Goal: Check status: Check status

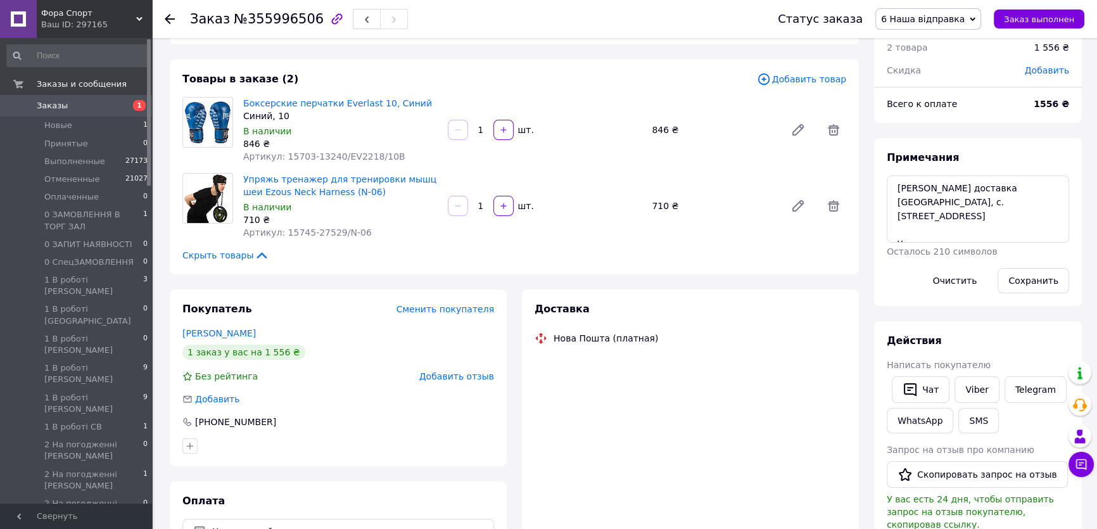
scroll to position [132, 0]
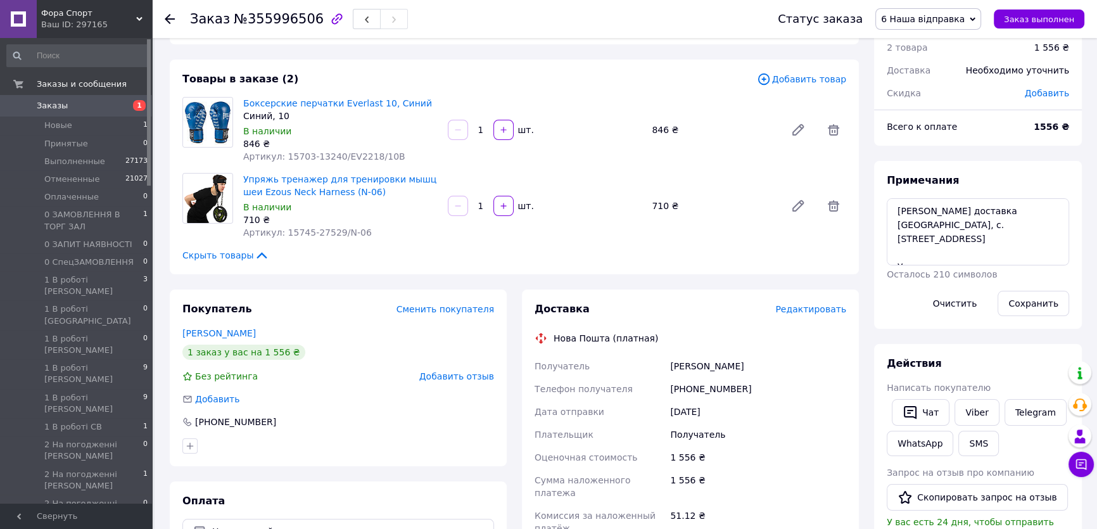
click at [172, 20] on icon at bounding box center [170, 19] width 10 height 10
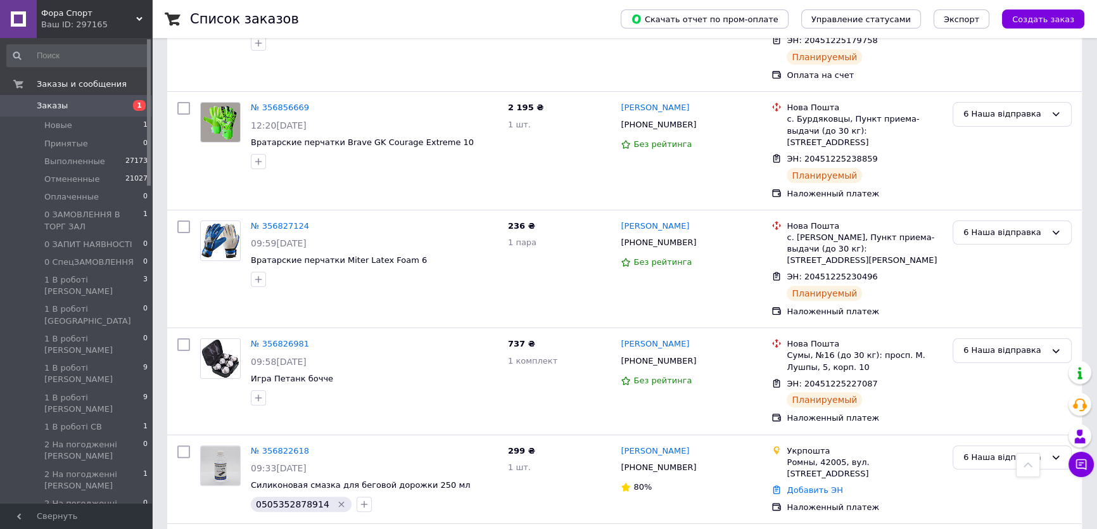
scroll to position [304, 0]
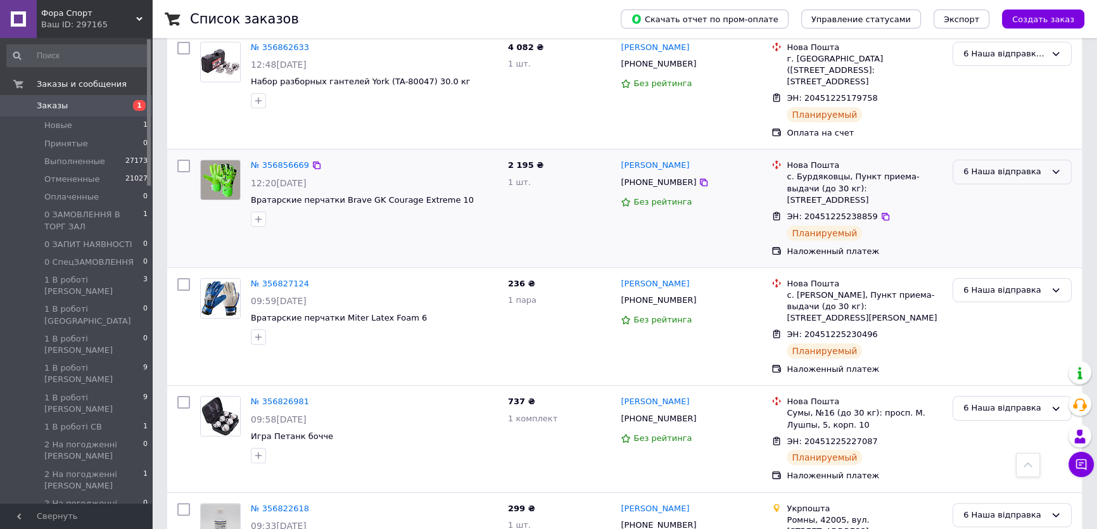
click at [1041, 165] on div "6 Наша відправка" at bounding box center [1004, 171] width 82 height 13
click at [1008, 336] on li "6 Наша відправка ГОТОВО" at bounding box center [1012, 354] width 118 height 36
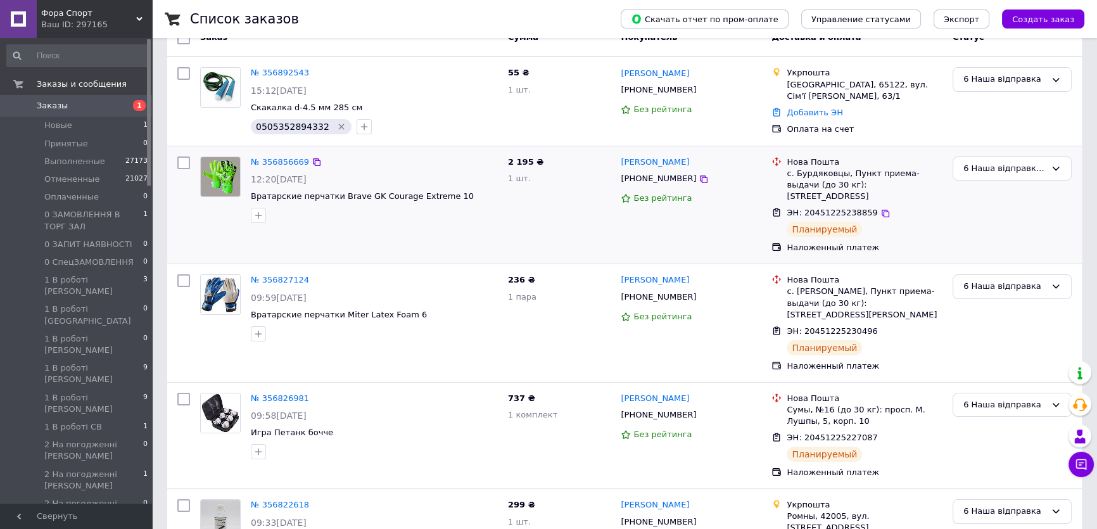
scroll to position [247, 0]
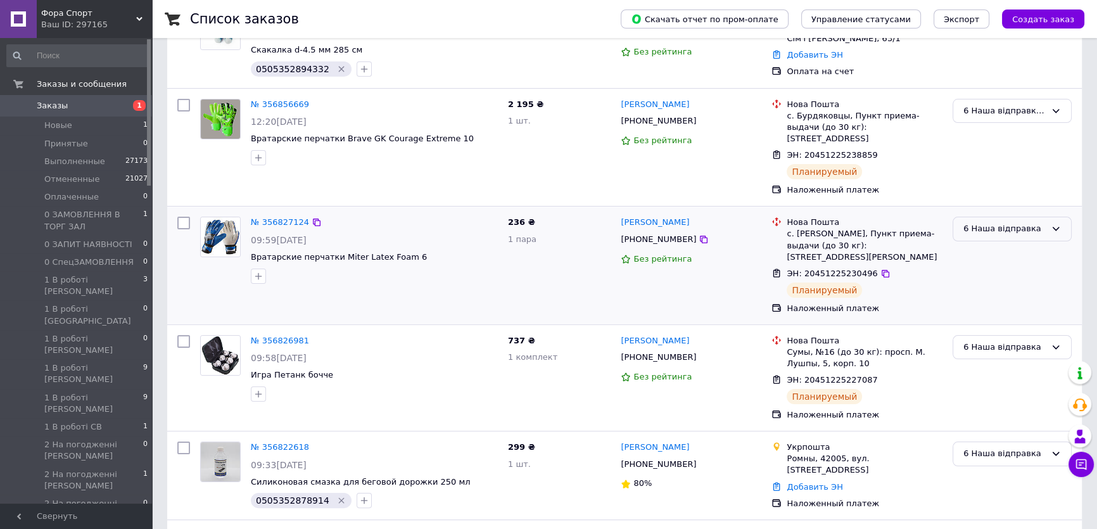
click at [1039, 222] on div "6 Наша відправка" at bounding box center [1004, 228] width 82 height 13
click at [1011, 393] on li "6 Наша відправка ГОТОВО" at bounding box center [1012, 411] width 118 height 36
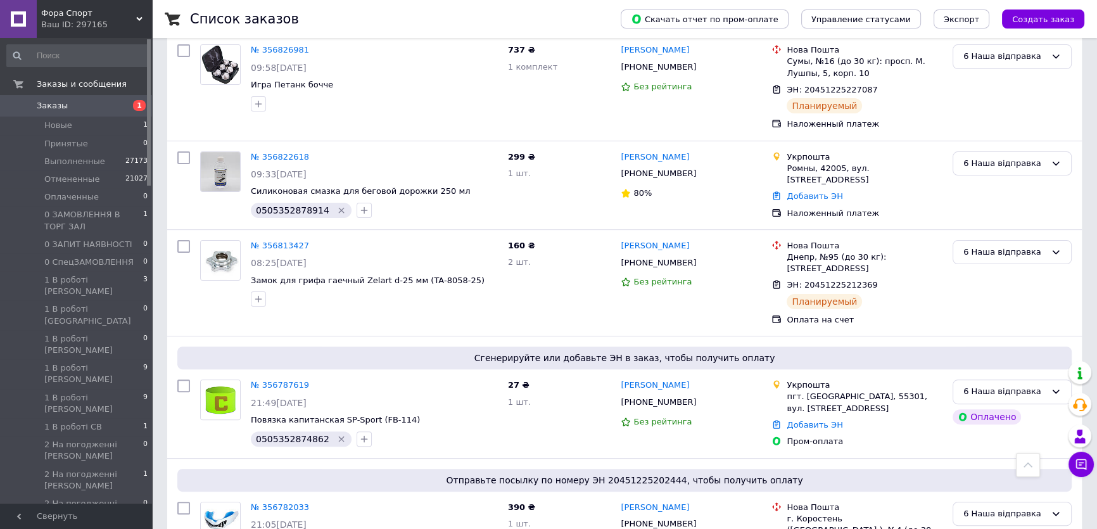
scroll to position [592, 0]
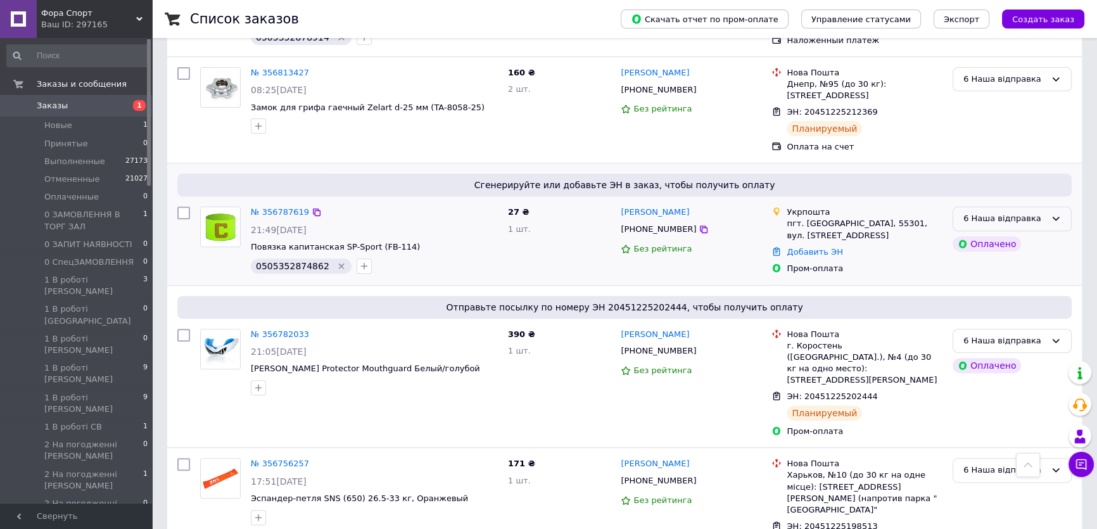
click at [1051, 213] on icon at bounding box center [1056, 218] width 10 height 10
click at [1005, 441] on li "6 Наша відправка ГОТОВО" at bounding box center [1012, 459] width 118 height 36
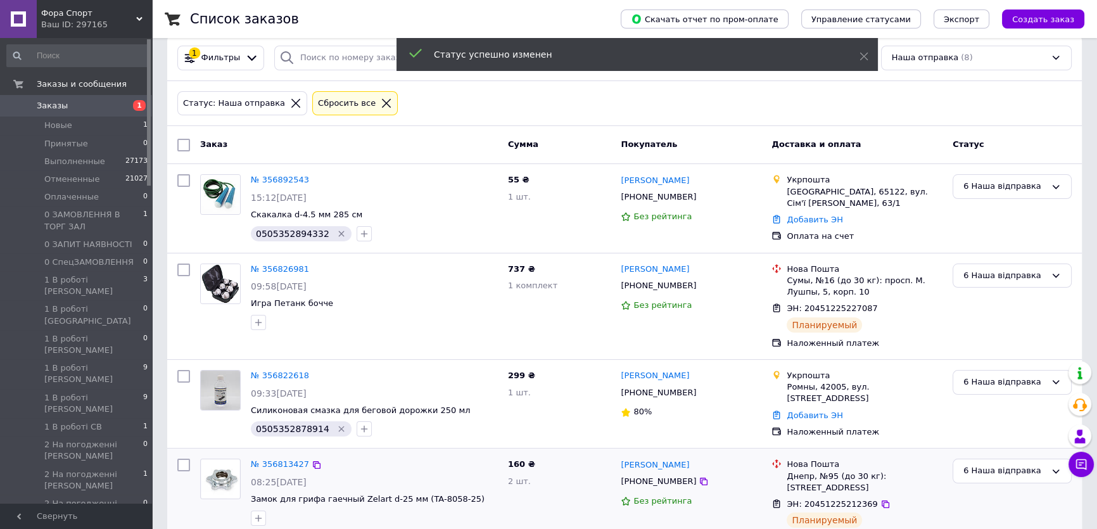
scroll to position [0, 0]
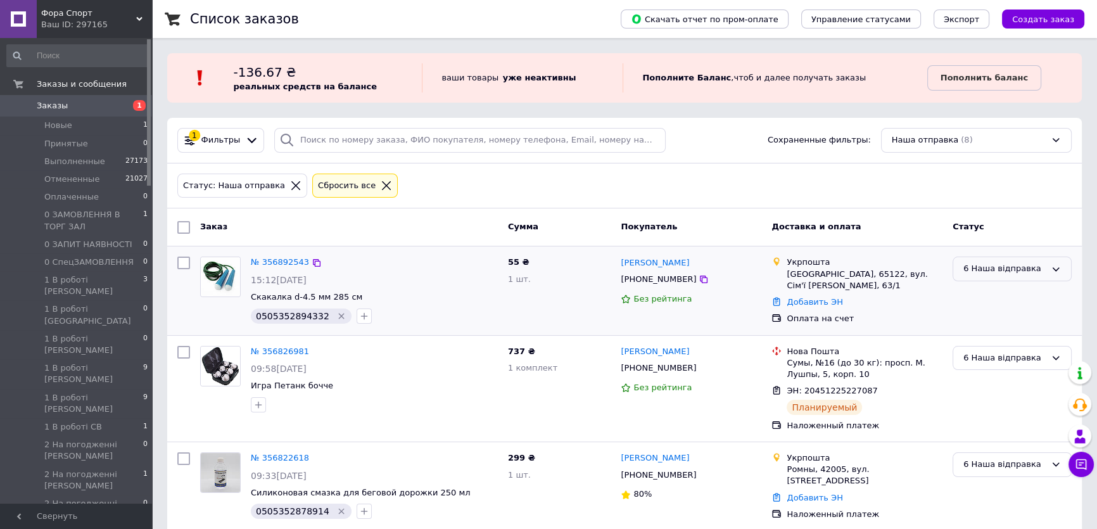
click at [1045, 275] on div "6 Наша відправка" at bounding box center [1012, 269] width 119 height 25
click at [1002, 433] on li "6 Наша відправка ГОТОВО" at bounding box center [1012, 451] width 118 height 36
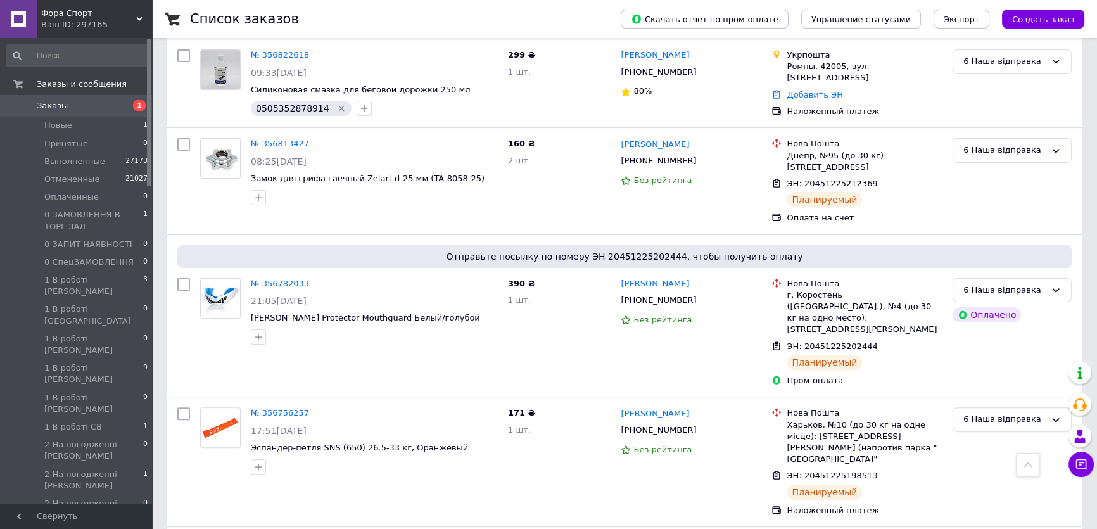
scroll to position [460, 0]
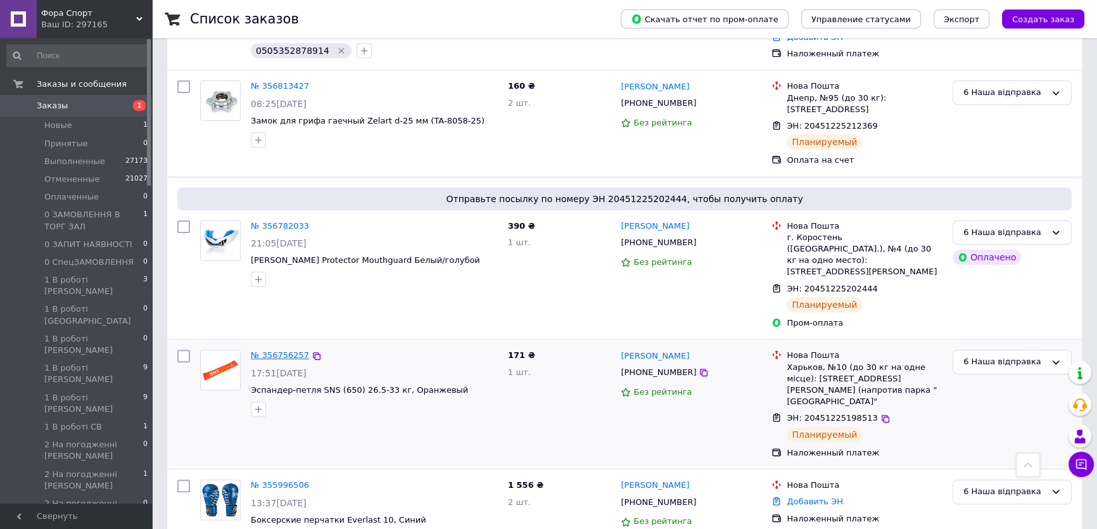
click at [282, 350] on link "№ 356756257" at bounding box center [280, 355] width 58 height 10
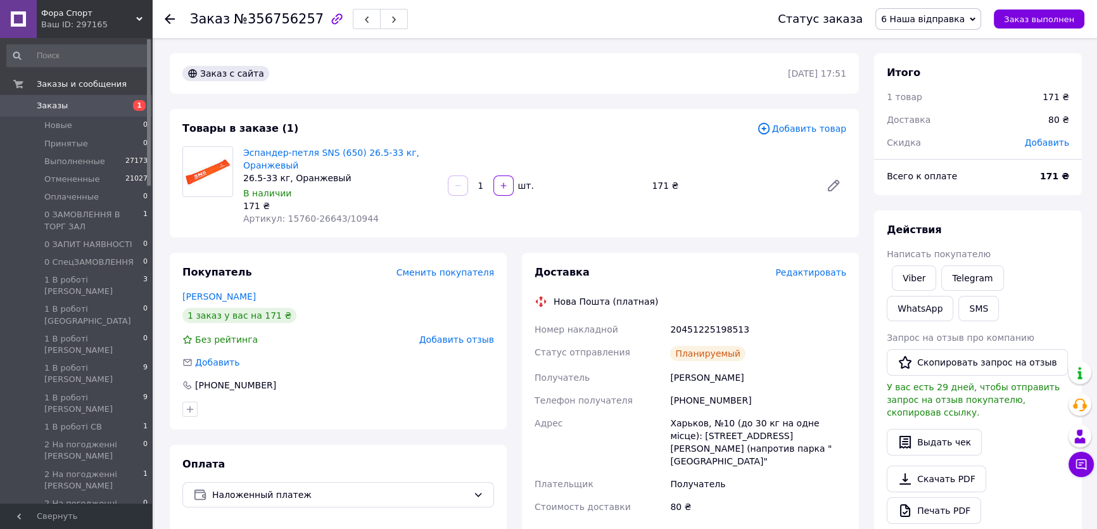
click at [975, 17] on icon at bounding box center [973, 19] width 6 height 6
click at [966, 92] on li "6 Наша відправка ГОТОВО" at bounding box center [954, 97] width 156 height 19
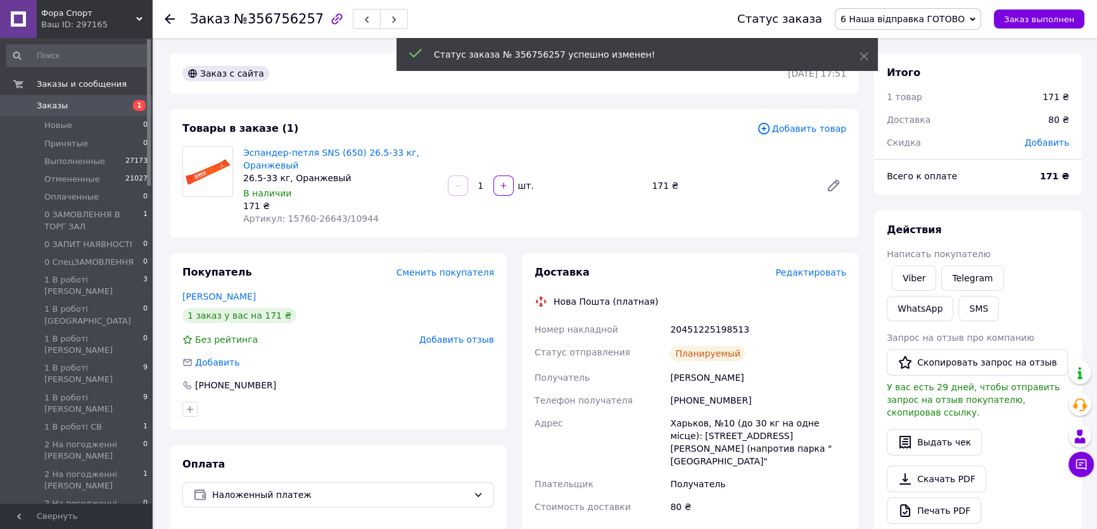
click at [172, 18] on icon at bounding box center [170, 19] width 10 height 10
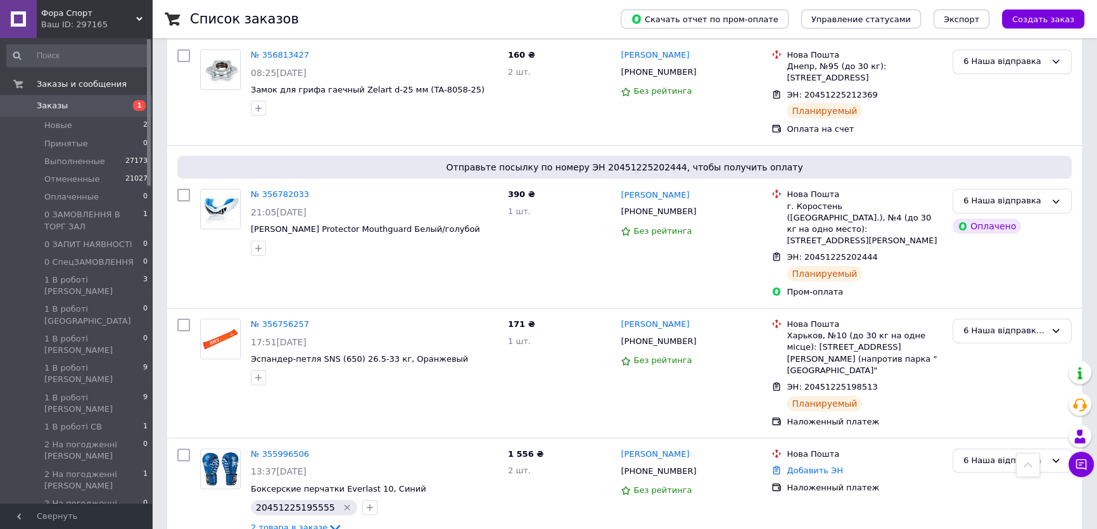
scroll to position [409, 0]
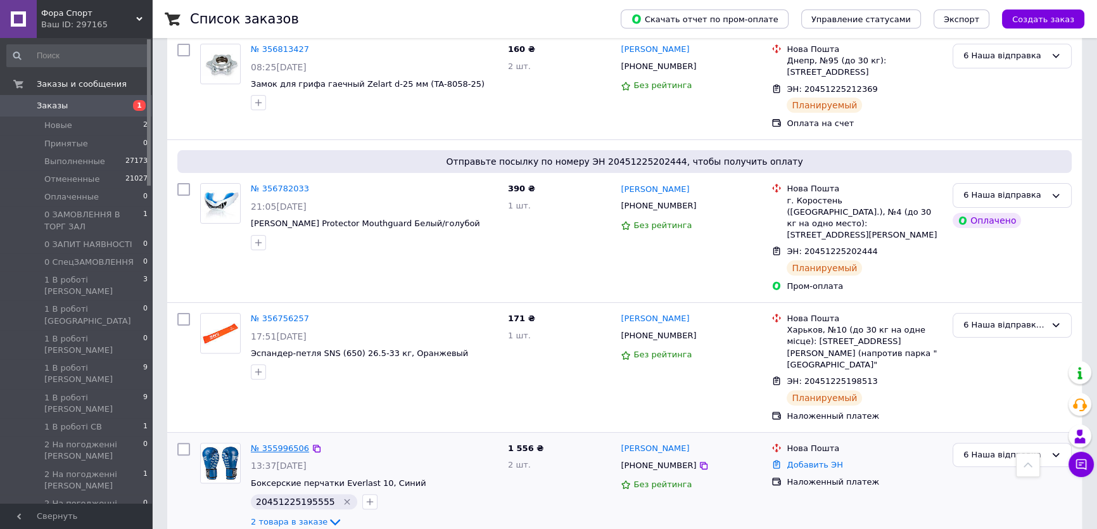
click at [272, 443] on link "№ 355996506" at bounding box center [280, 448] width 58 height 10
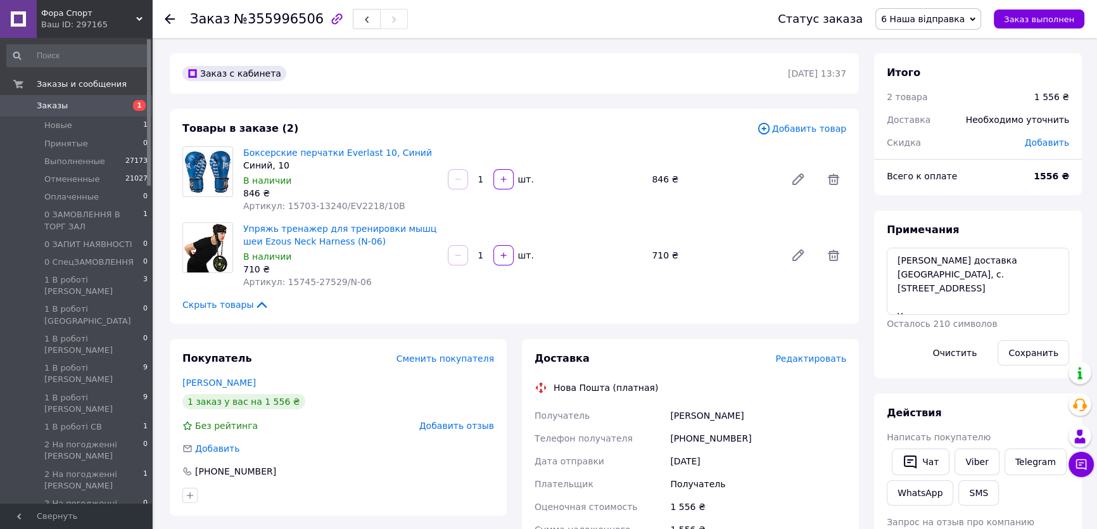
scroll to position [57, 0]
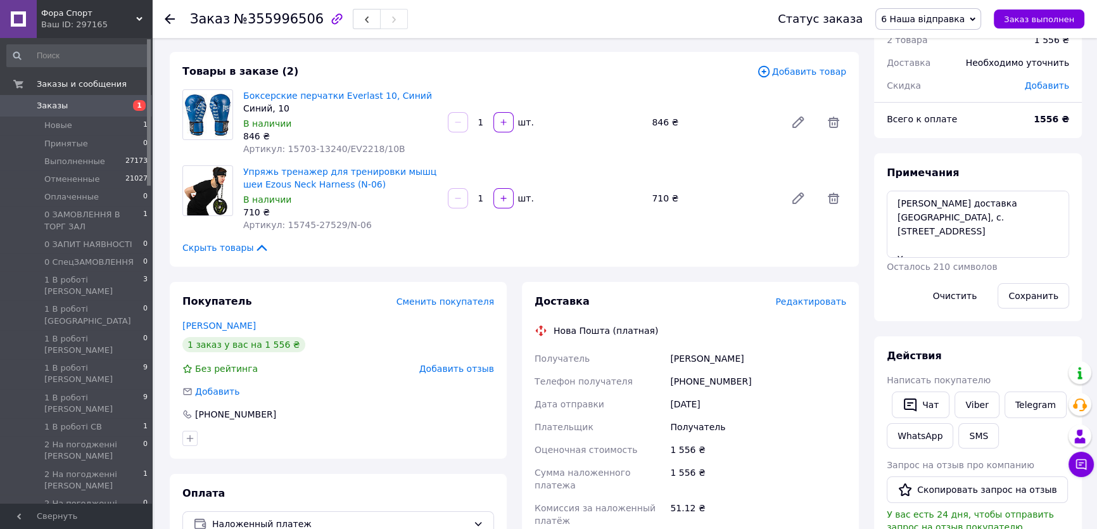
click at [171, 17] on icon at bounding box center [170, 19] width 10 height 10
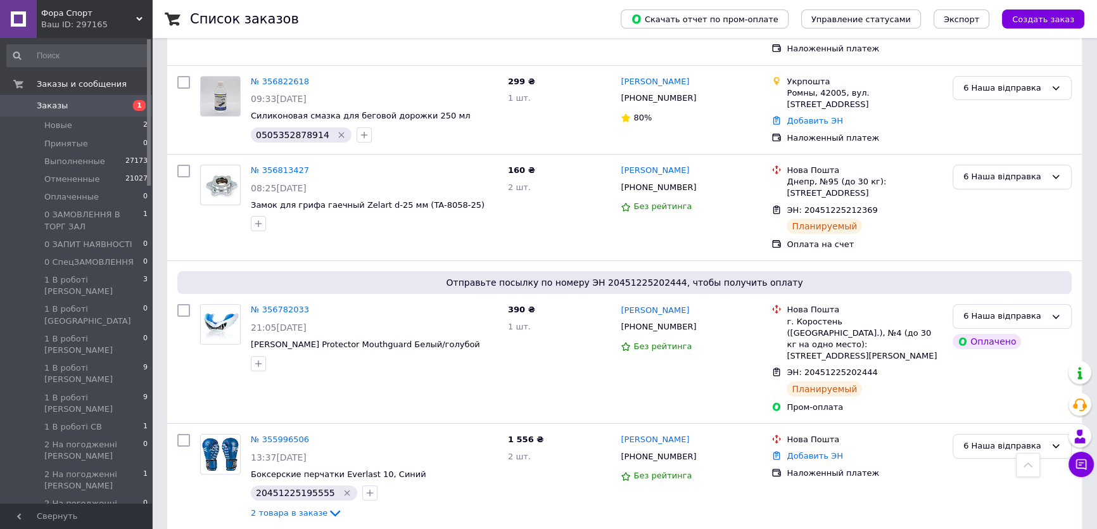
scroll to position [291, 0]
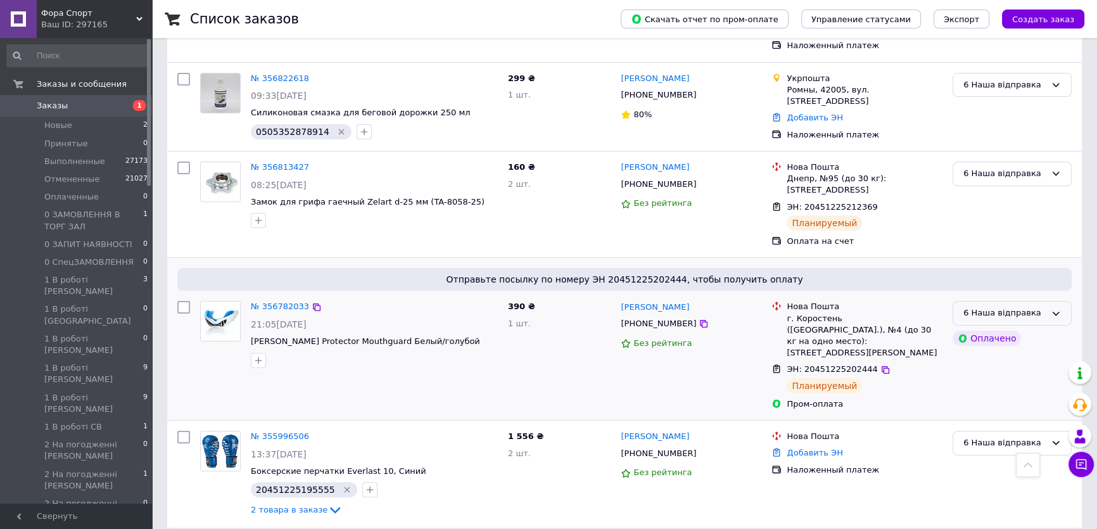
click at [1026, 315] on div "6 Наша відправка" at bounding box center [1004, 313] width 82 height 13
click at [999, 478] on li "6 Наша відправка ГОТОВО" at bounding box center [1012, 496] width 118 height 36
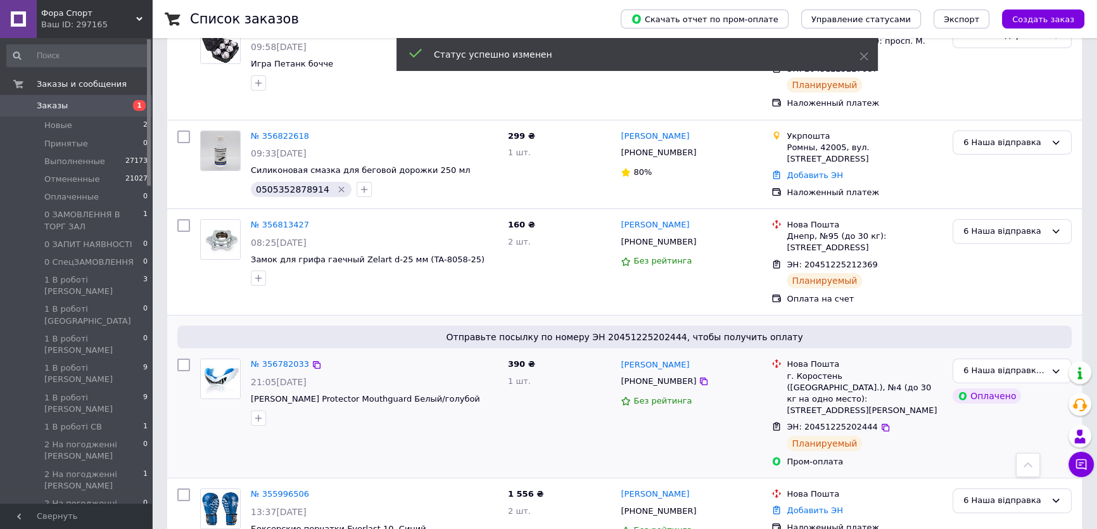
scroll to position [175, 0]
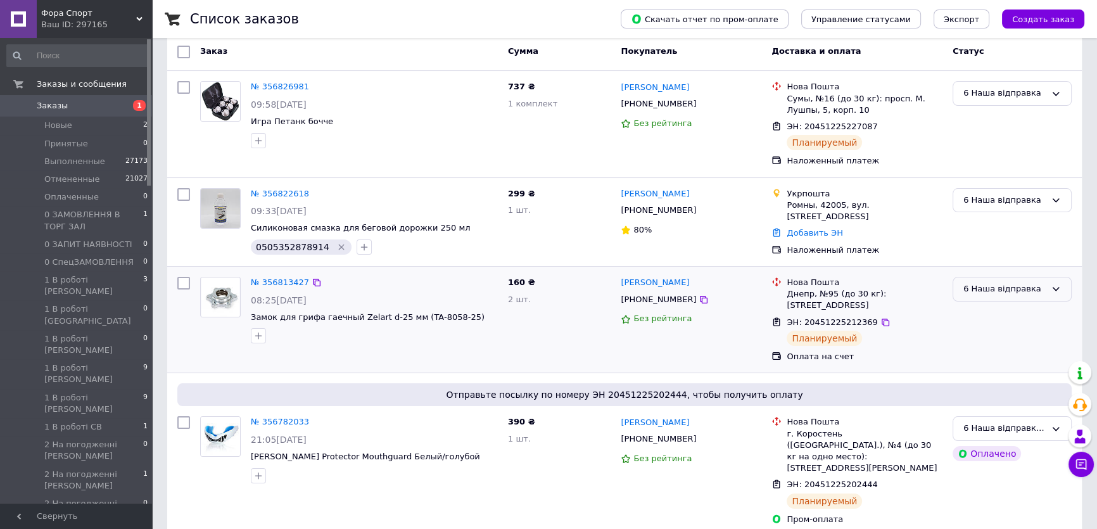
click at [1029, 286] on div "6 Наша відправка" at bounding box center [1004, 288] width 82 height 13
click at [995, 511] on li "6 Наша відправка ГОТОВО" at bounding box center [1012, 529] width 118 height 36
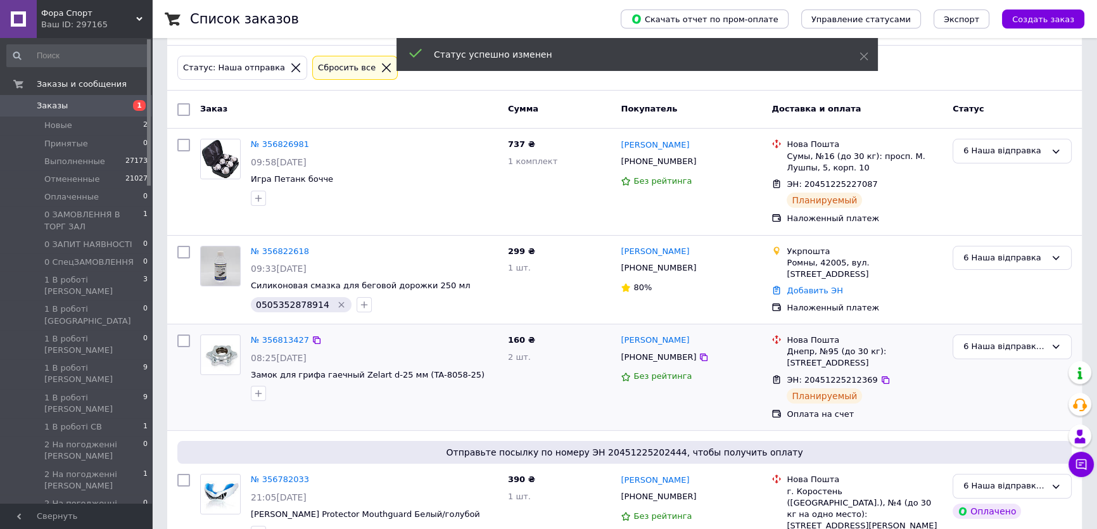
scroll to position [60, 0]
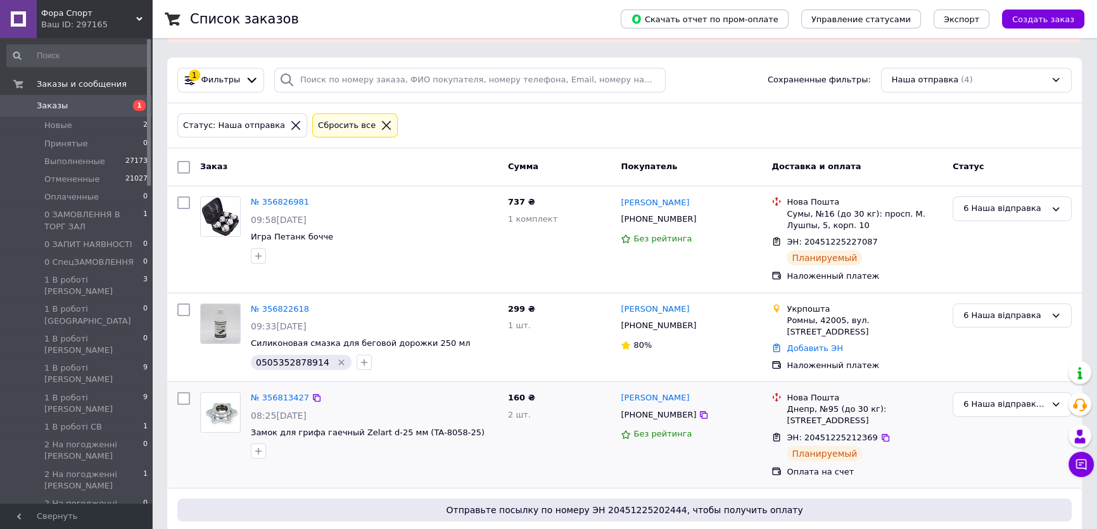
click at [992, 361] on div "6 Наша відправка" at bounding box center [1012, 337] width 129 height 78
click at [1041, 311] on div "6 Наша відправка" at bounding box center [1004, 315] width 82 height 13
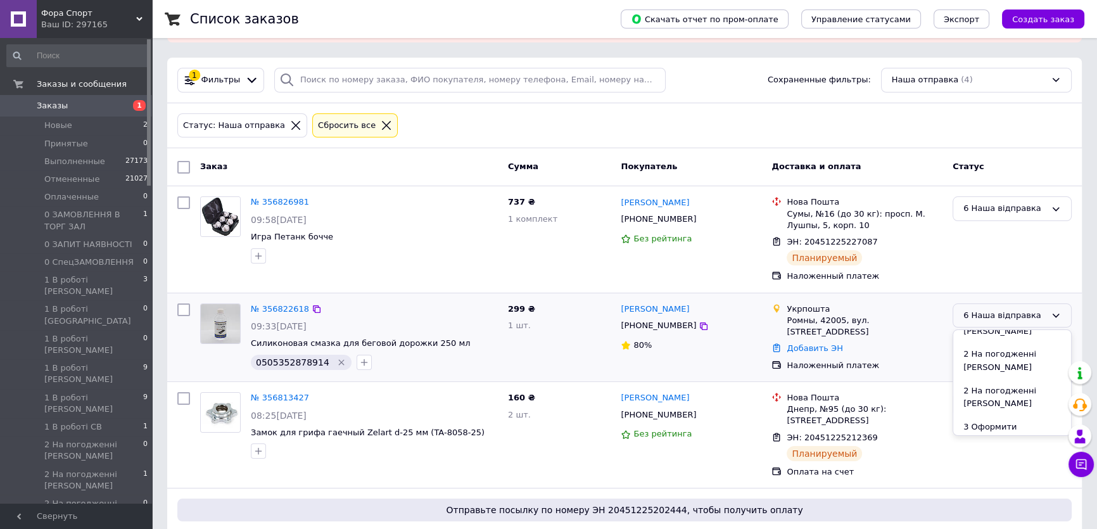
scroll to position [576, 0]
click at [1016, 480] on li "6 Наша відправка ГОТОВО" at bounding box center [1012, 498] width 118 height 36
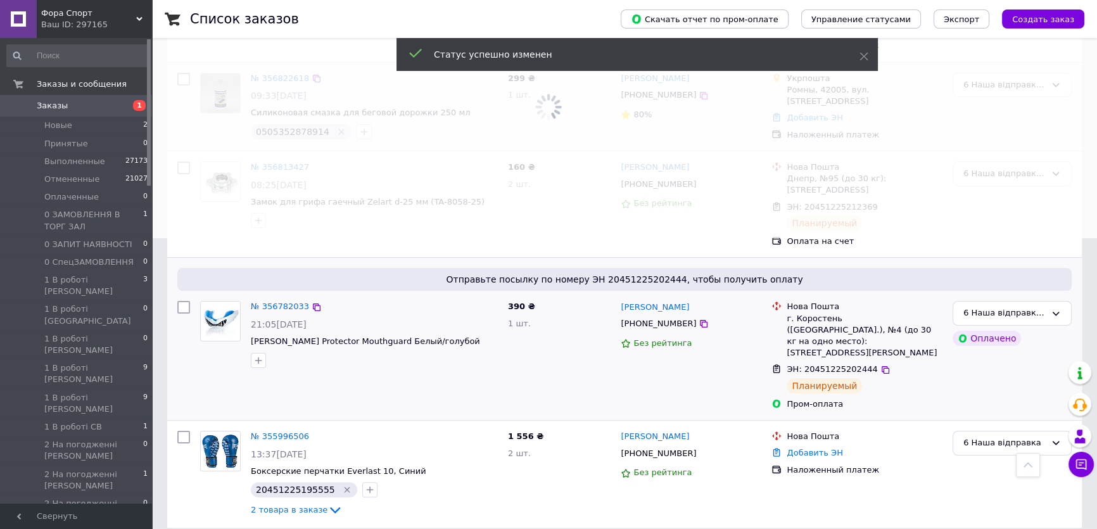
scroll to position [33, 0]
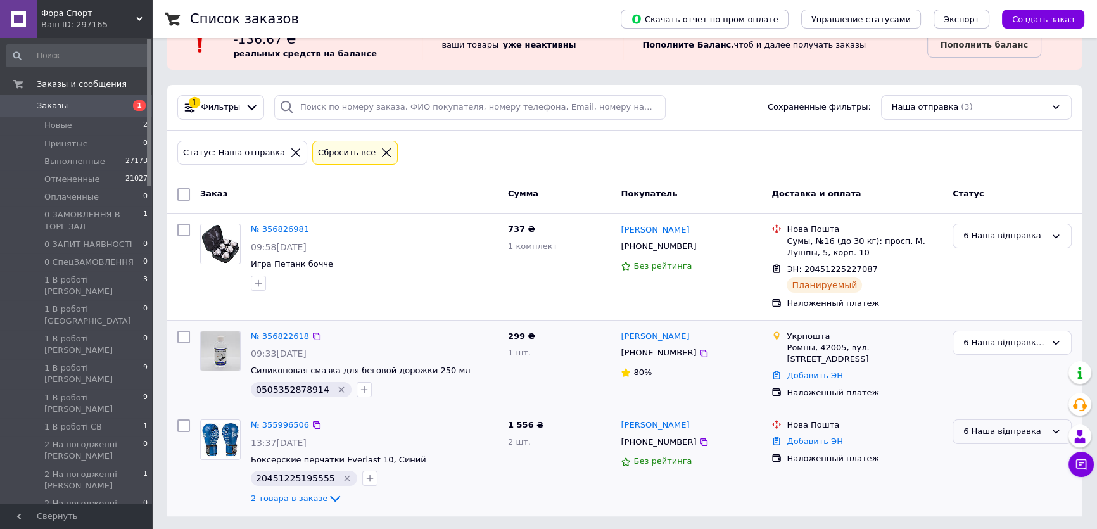
click at [987, 430] on div "6 Наша відправка" at bounding box center [1004, 431] width 82 height 13
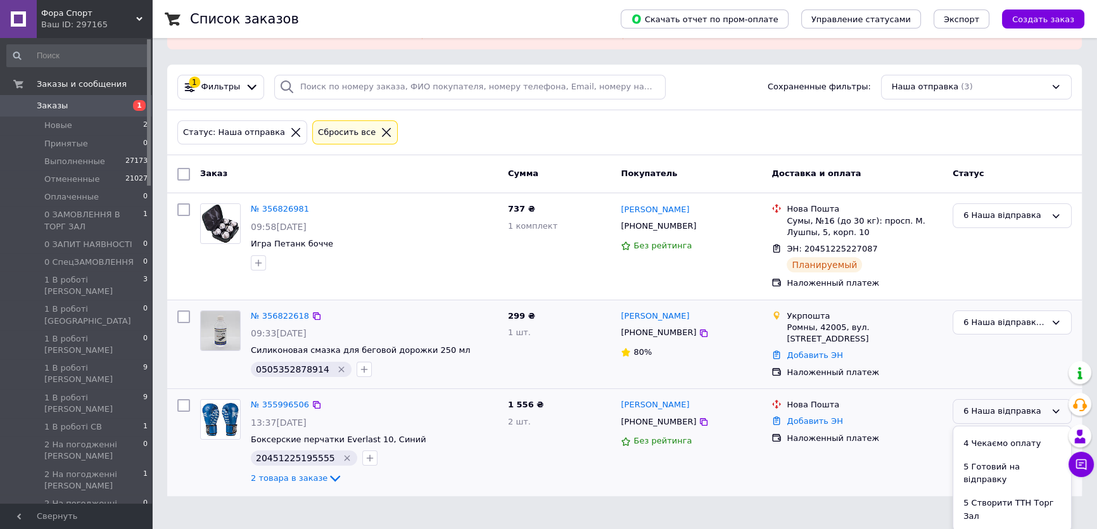
scroll to position [576, 0]
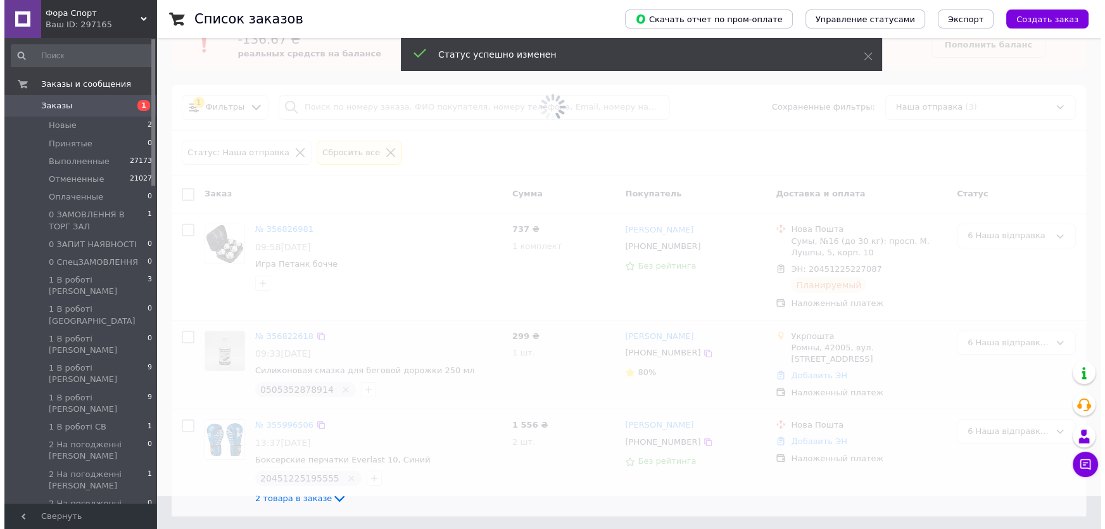
scroll to position [0, 0]
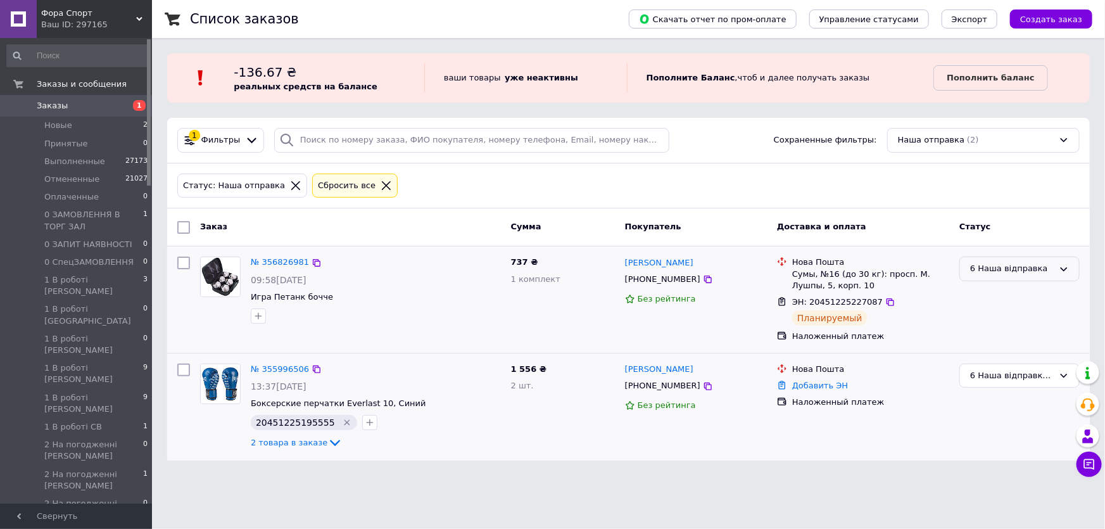
drag, startPoint x: 1013, startPoint y: 272, endPoint x: 1008, endPoint y: 279, distance: 8.6
click at [1013, 272] on div "6 Наша відправка" at bounding box center [1012, 268] width 84 height 13
click at [1017, 433] on li "6 Наша відправка ГОТОВО" at bounding box center [1019, 451] width 119 height 36
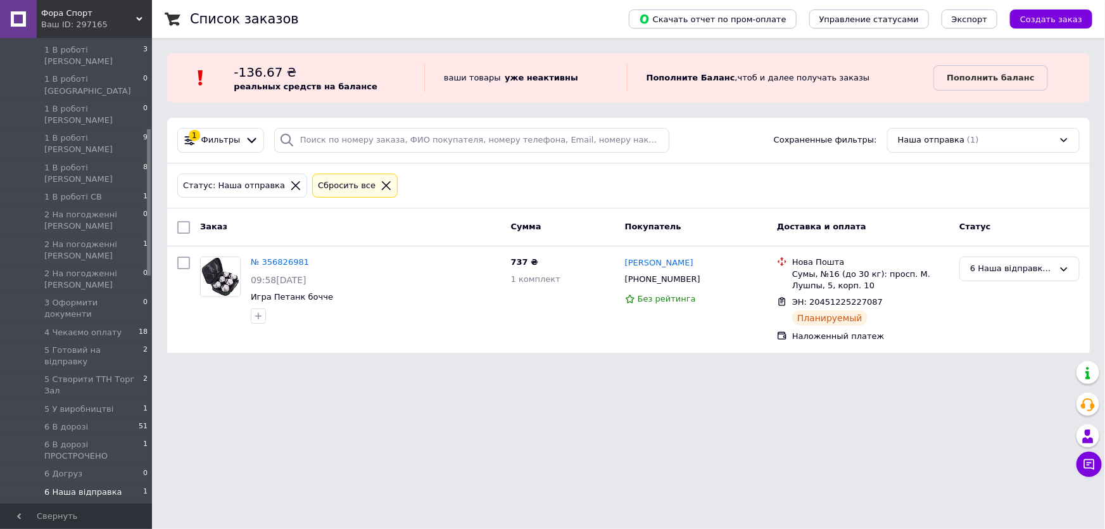
scroll to position [288, 0]
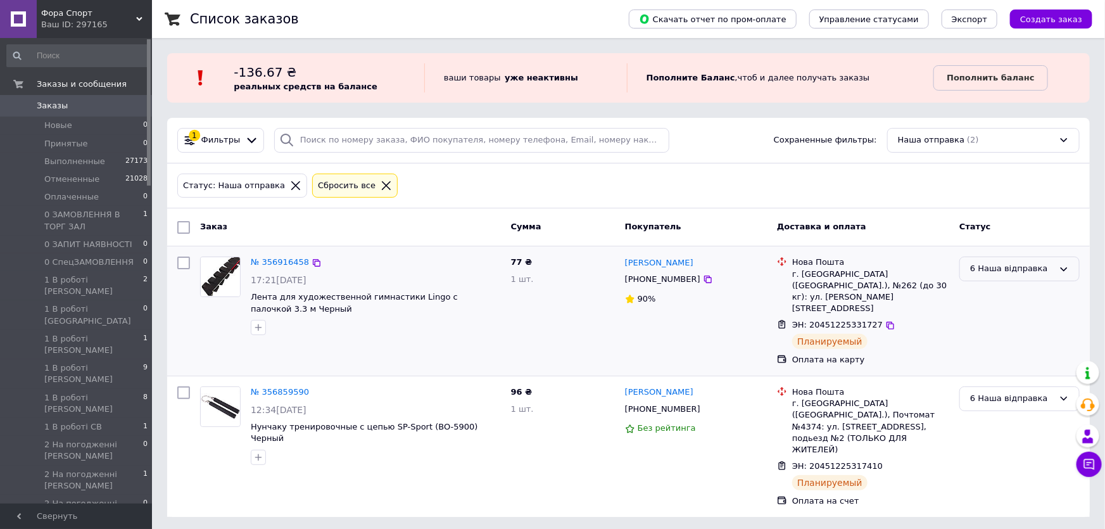
click at [1043, 271] on div "6 Наша відправка" at bounding box center [1012, 268] width 84 height 13
click at [1005, 433] on li "6 Наша відправка ГОТОВО" at bounding box center [1019, 451] width 119 height 36
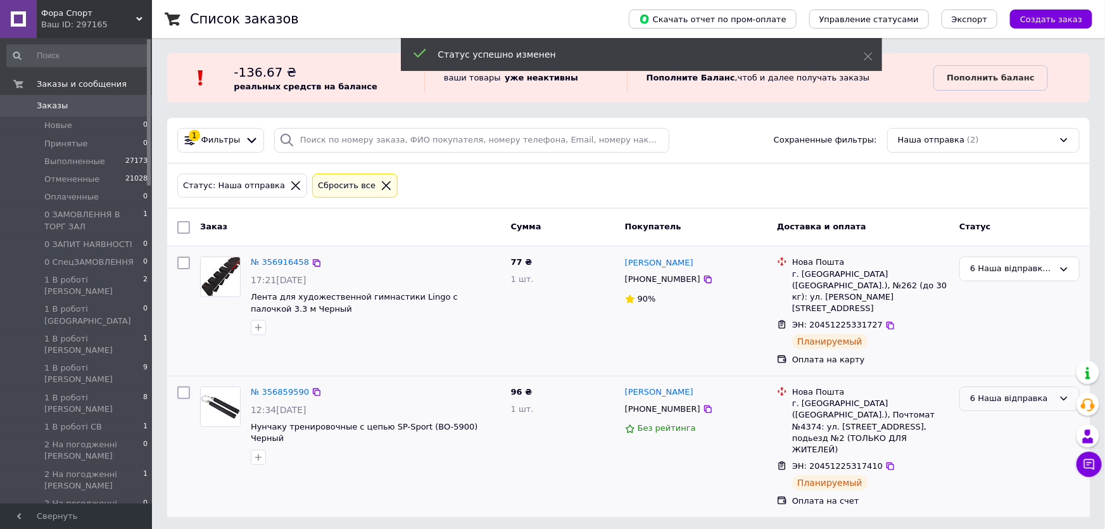
click at [1036, 392] on div "6 Наша відправка" at bounding box center [1012, 398] width 84 height 13
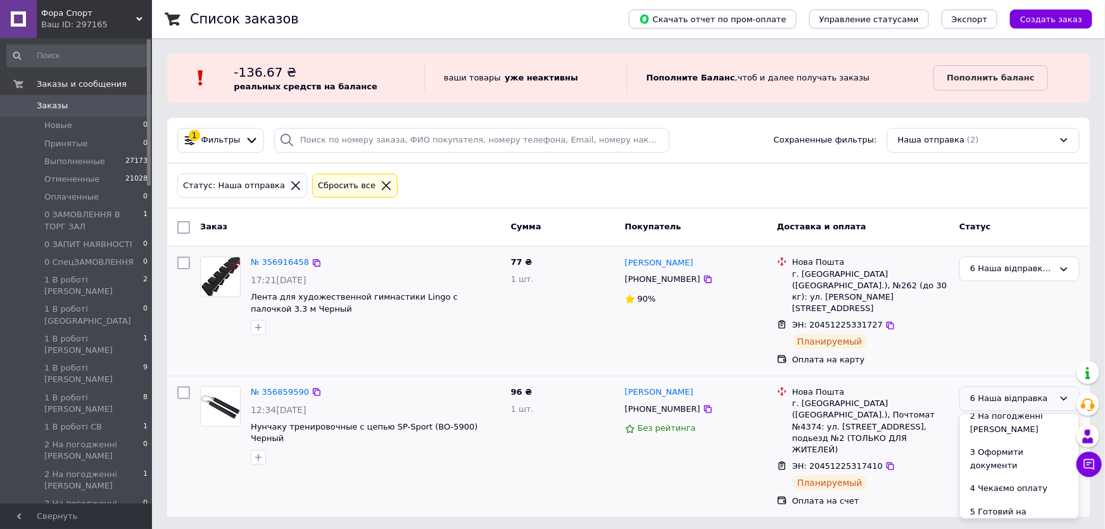
scroll to position [518, 0]
